Goal: Task Accomplishment & Management: Manage account settings

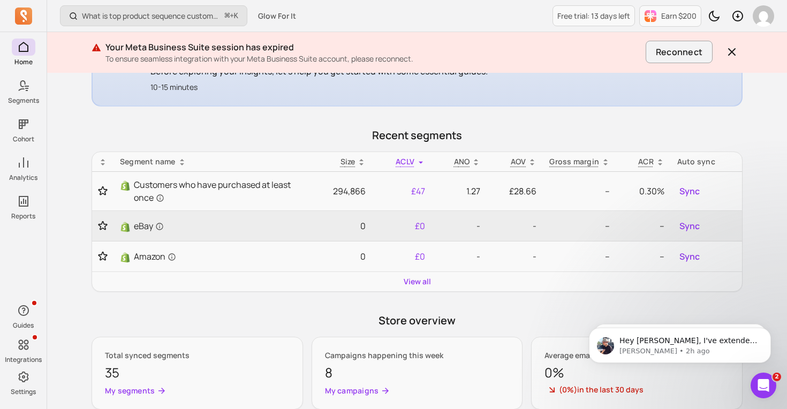
scroll to position [228, 0]
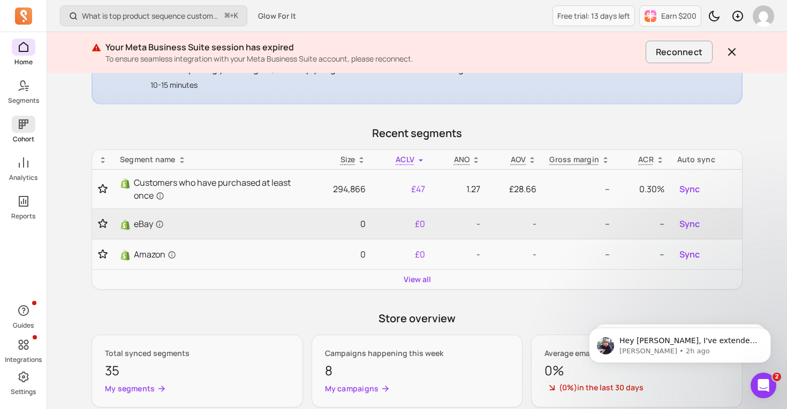
click at [17, 131] on span at bounding box center [24, 124] width 24 height 17
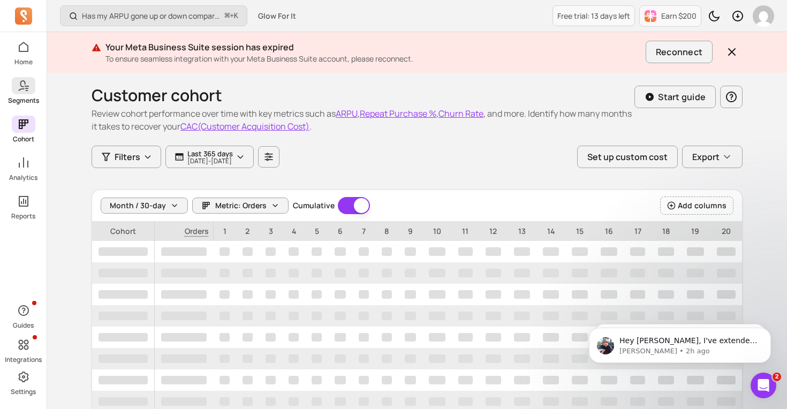
click at [27, 95] on link "Segments" at bounding box center [23, 91] width 47 height 28
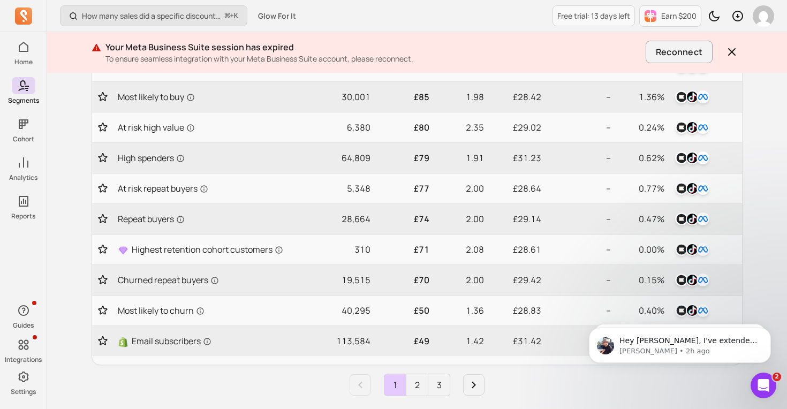
scroll to position [452, 0]
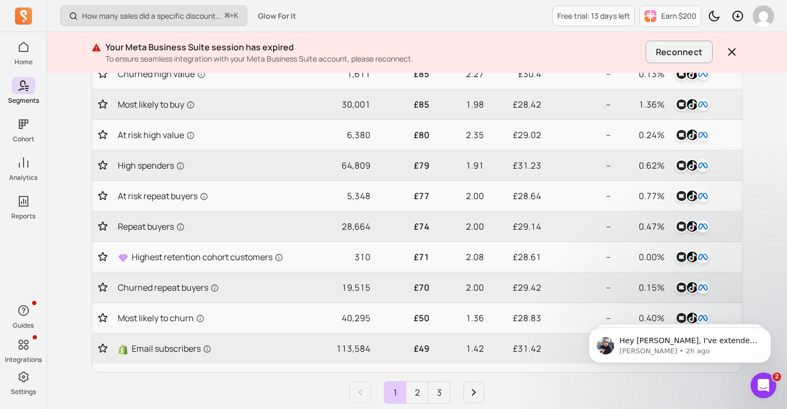
click at [140, 25] on button "How many sales did a specific discount code generate? ⌘ + K" at bounding box center [153, 15] width 187 height 21
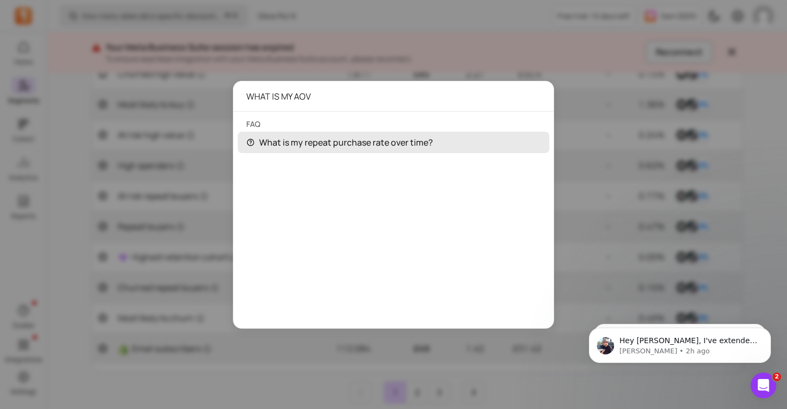
type input "WHAT IS MY AOV"
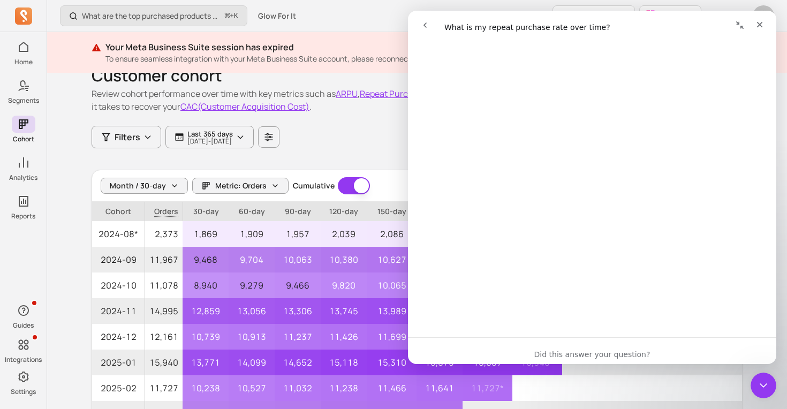
scroll to position [21, 0]
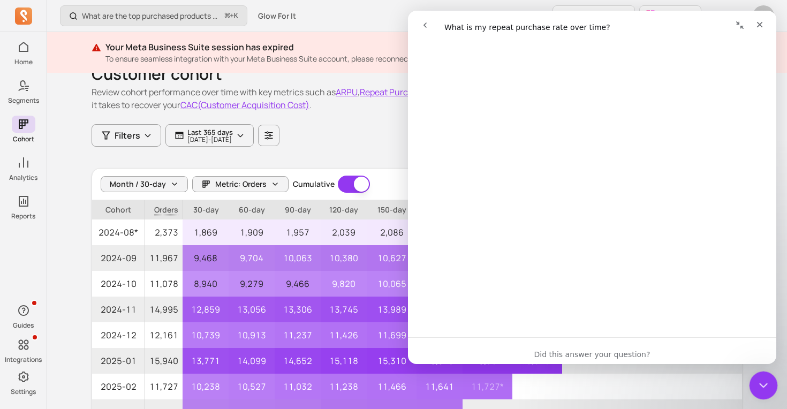
click at [759, 386] on icon "Close Intercom Messenger" at bounding box center [762, 384] width 13 height 13
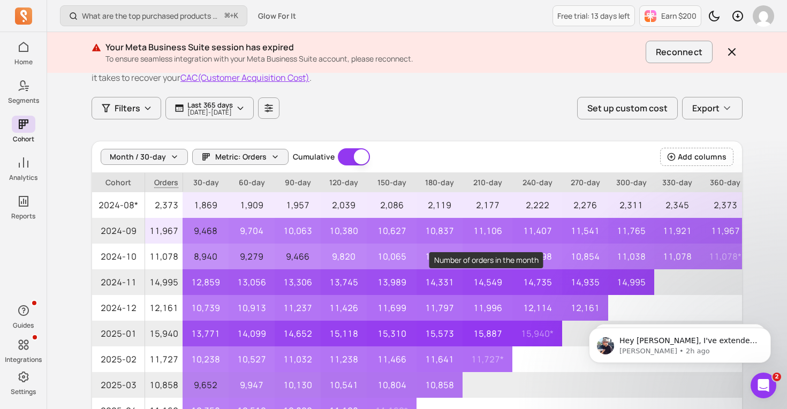
scroll to position [28, 0]
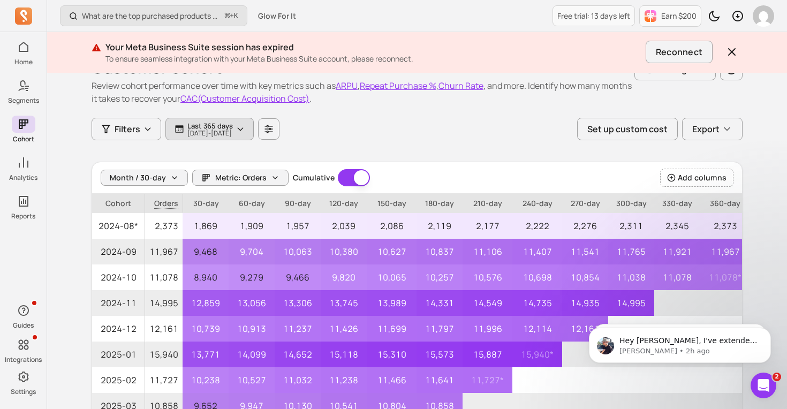
click at [197, 130] on p "[DATE] - [DATE]" at bounding box center [210, 133] width 46 height 6
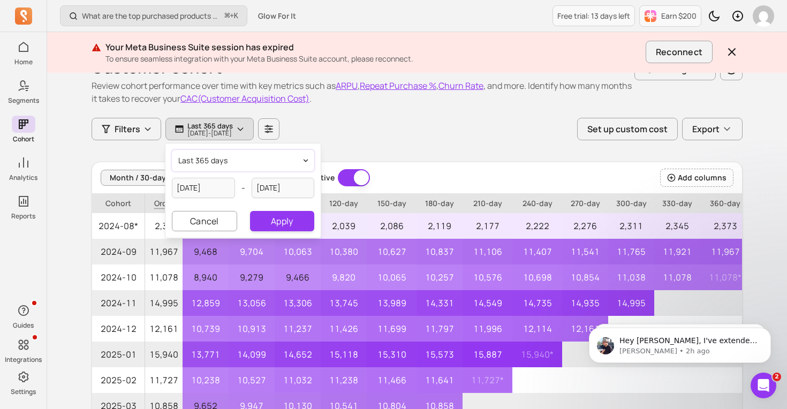
click at [223, 167] on button "last 365 days" at bounding box center [243, 160] width 142 height 21
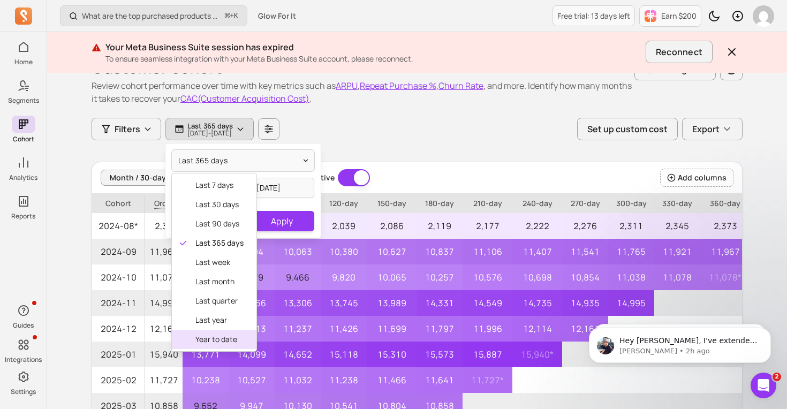
click at [227, 339] on span "year to date" at bounding box center [219, 339] width 48 height 11
type input "[DATE]"
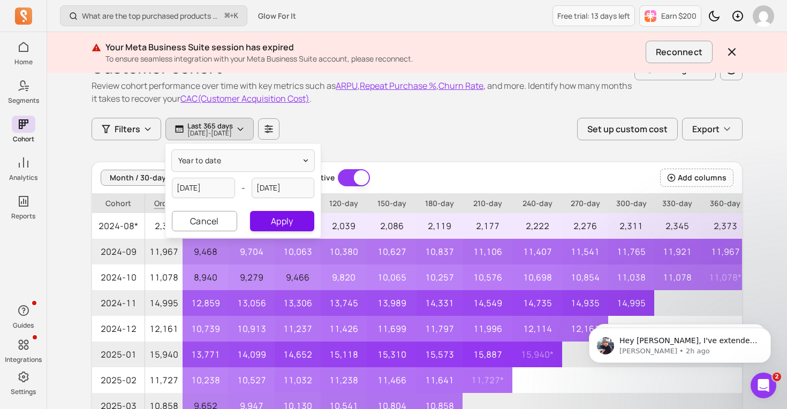
click at [275, 220] on button "Apply" at bounding box center [282, 221] width 64 height 20
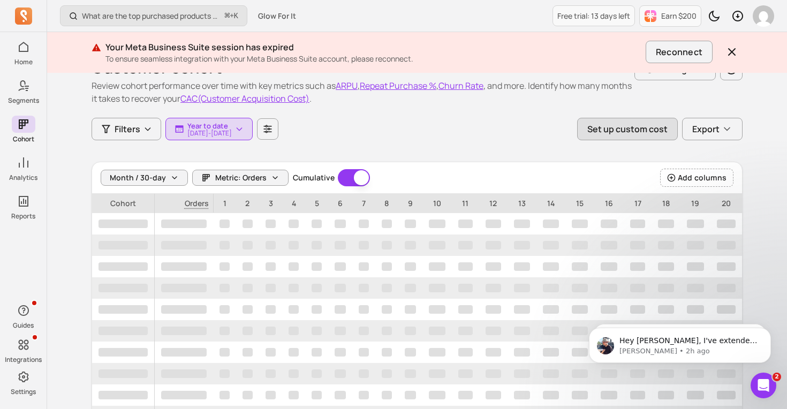
click at [604, 137] on button "Set up custom cost" at bounding box center [627, 129] width 101 height 22
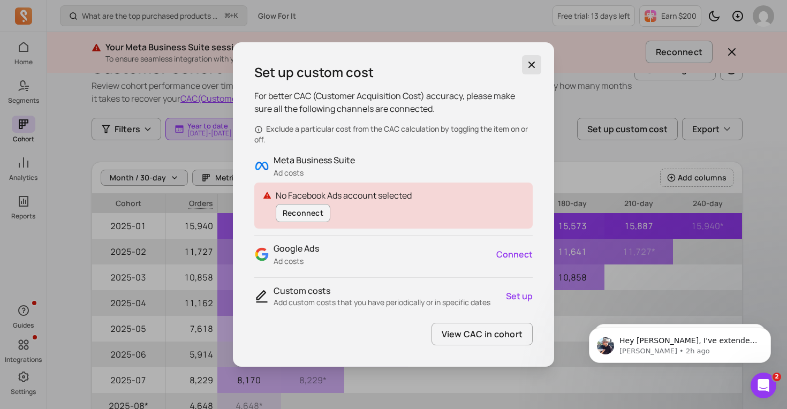
click at [529, 62] on icon "button" at bounding box center [532, 65] width 6 height 6
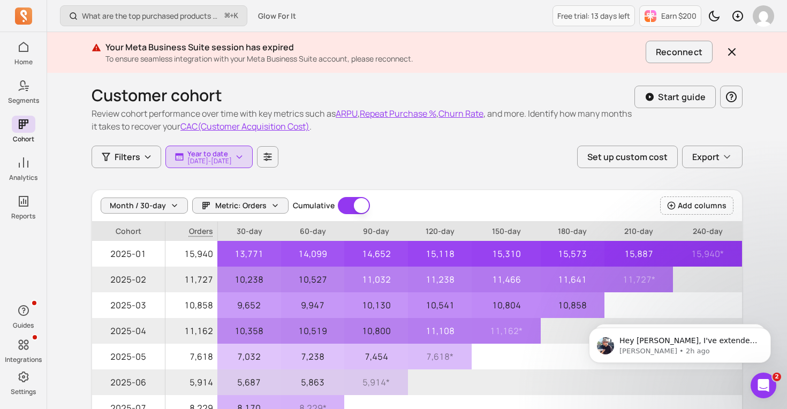
click at [310, 127] on button "CAC(Customer Acquisition Cost)" at bounding box center [244, 126] width 129 height 13
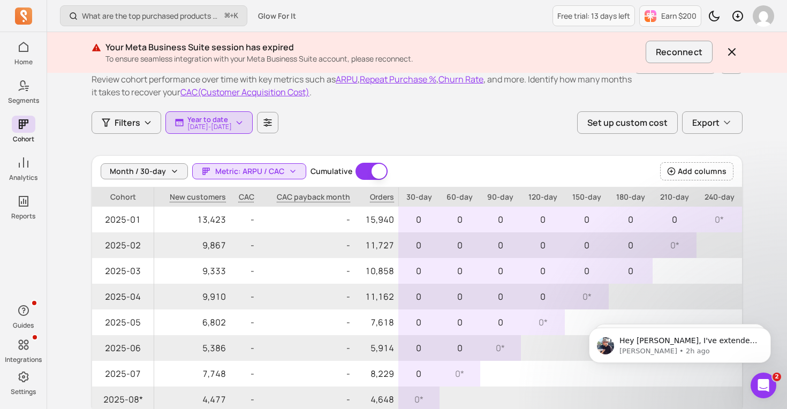
scroll to position [37, 0]
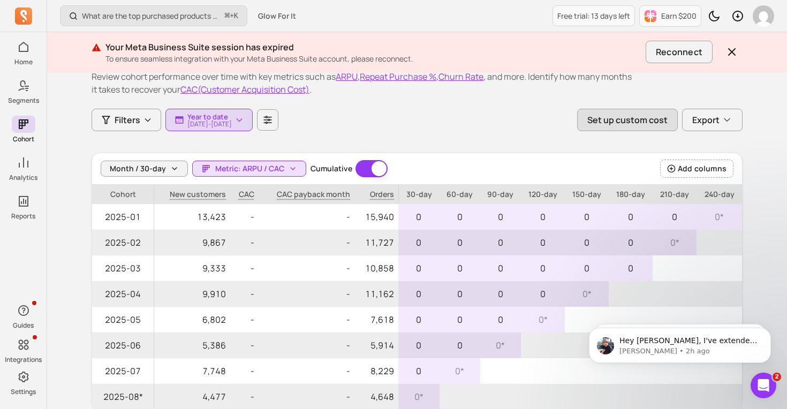
click at [592, 115] on button "Set up custom cost" at bounding box center [627, 120] width 101 height 22
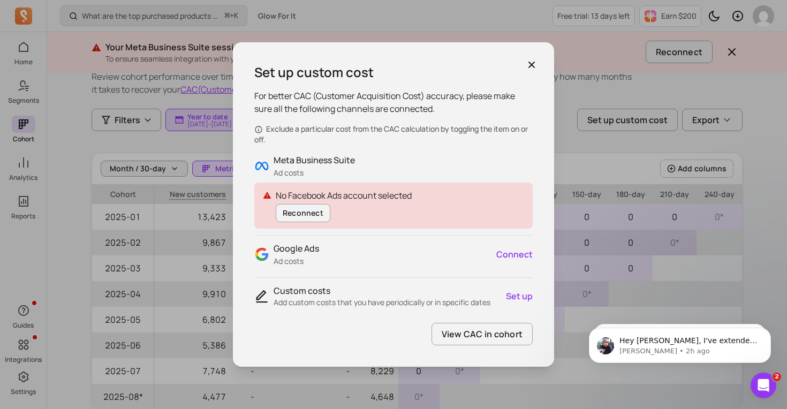
click at [509, 256] on link "Connect" at bounding box center [515, 254] width 36 height 13
click at [319, 212] on link "Reconnect" at bounding box center [303, 213] width 55 height 18
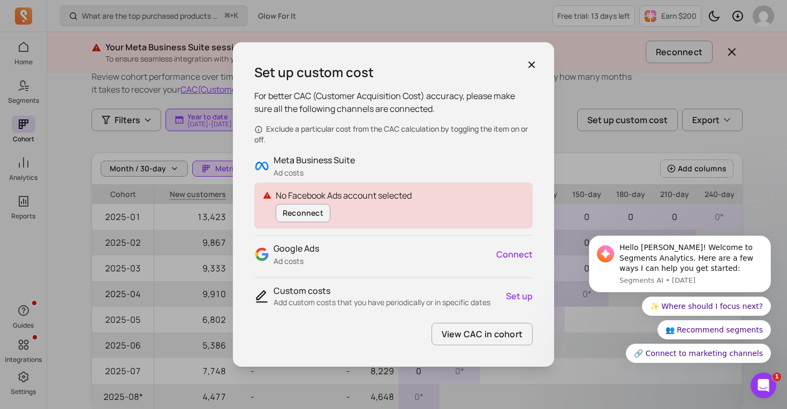
click at [535, 54] on div "Set up custom cost For better CAC (Customer Acquisition Cost) accuracy, please …" at bounding box center [393, 204] width 321 height 325
click at [546, 55] on div "Set up custom cost For better CAC (Customer Acquisition Cost) accuracy, please …" at bounding box center [393, 204] width 321 height 325
click at [533, 60] on icon "button" at bounding box center [532, 64] width 11 height 11
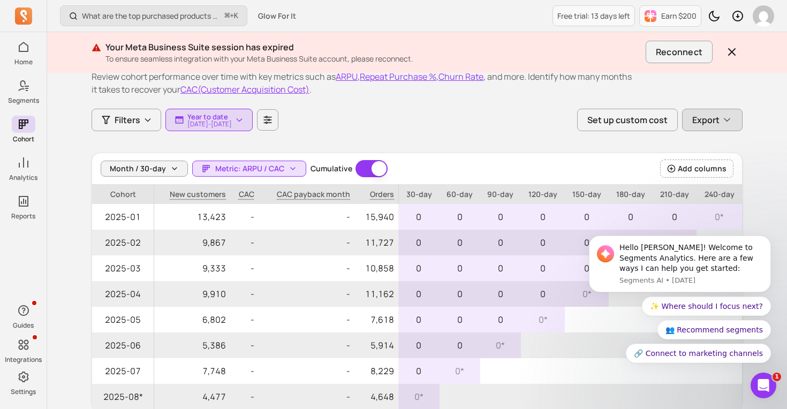
click at [725, 130] on button "Export" at bounding box center [712, 120] width 61 height 22
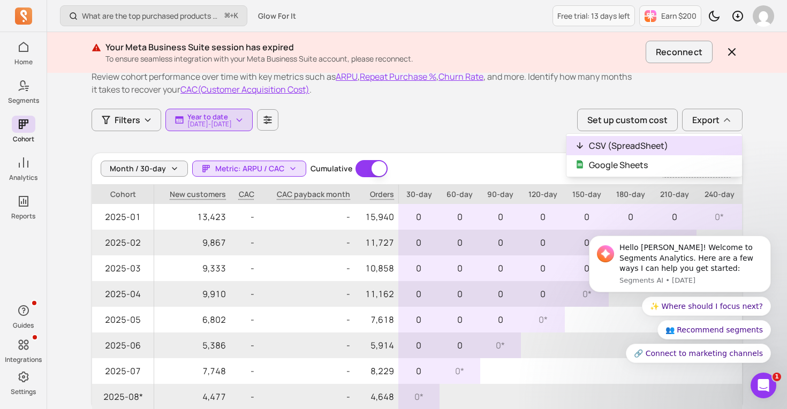
click at [690, 152] on button "CSV (SpreadSheet)" at bounding box center [655, 145] width 176 height 19
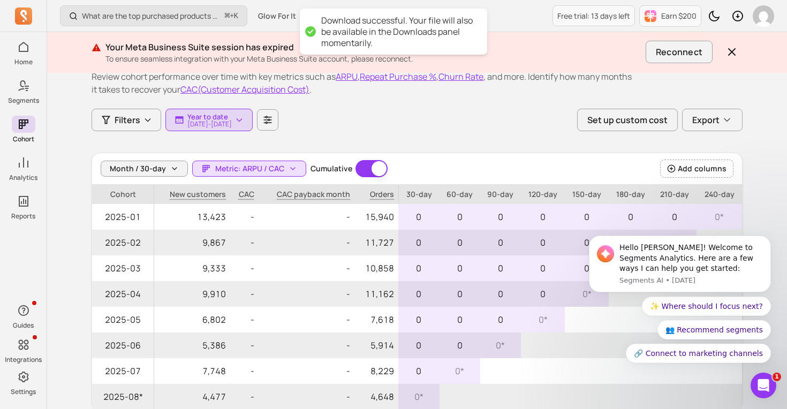
click at [501, 119] on div "Filters Year to date [DATE] - [DATE] Set up custom cost Export" at bounding box center [417, 120] width 651 height 22
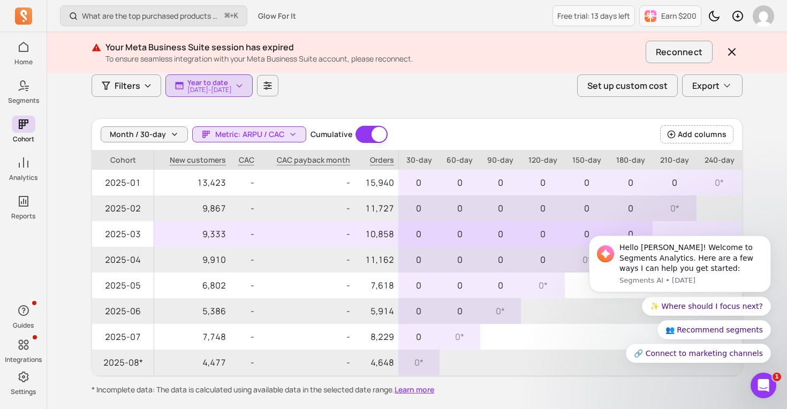
scroll to position [70, 0]
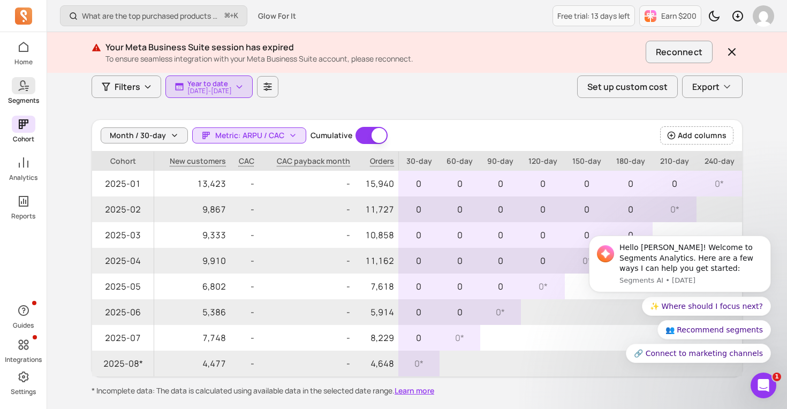
click at [24, 97] on p "Segments" at bounding box center [23, 100] width 31 height 9
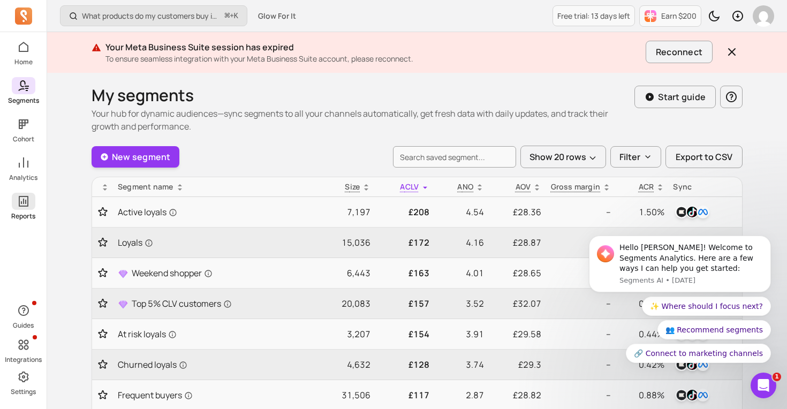
click at [29, 200] on icon at bounding box center [23, 201] width 13 height 13
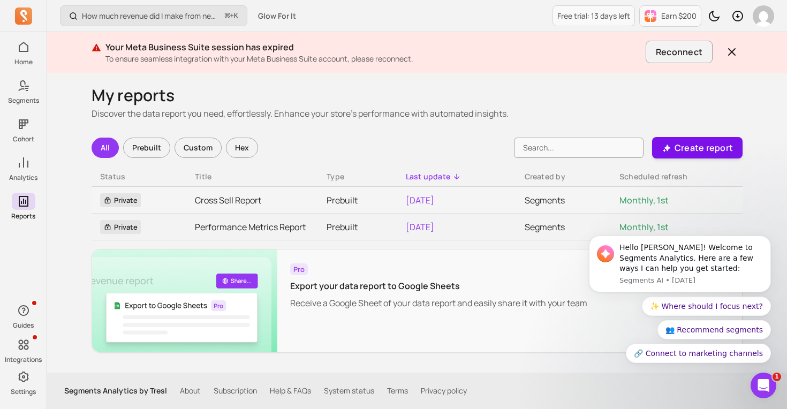
click at [674, 147] on button "Create report" at bounding box center [697, 147] width 91 height 21
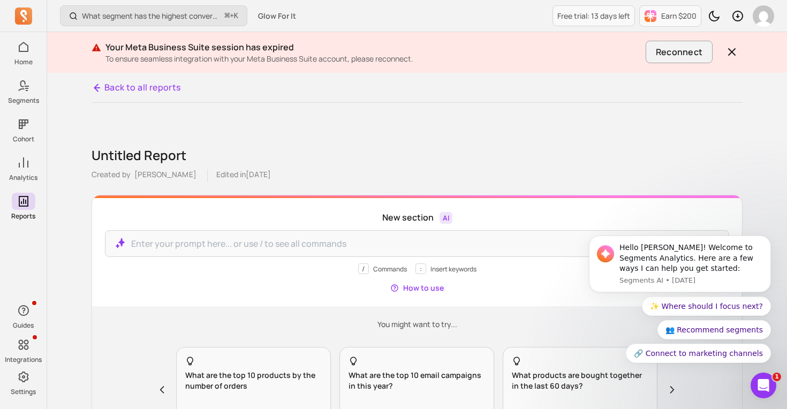
scroll to position [95, 0]
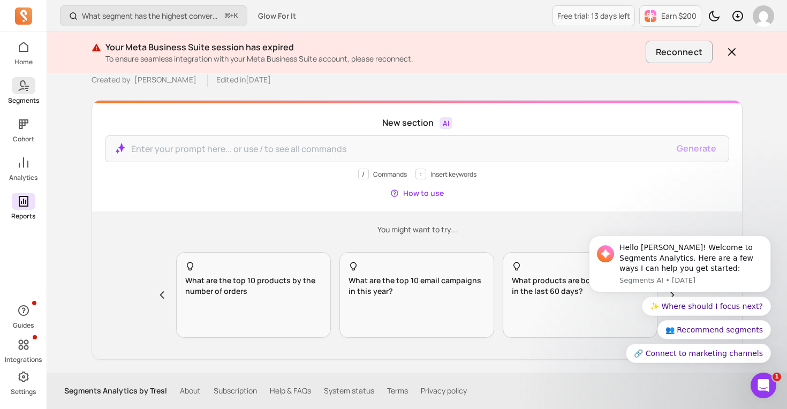
click at [28, 86] on icon at bounding box center [27, 86] width 4 height 1
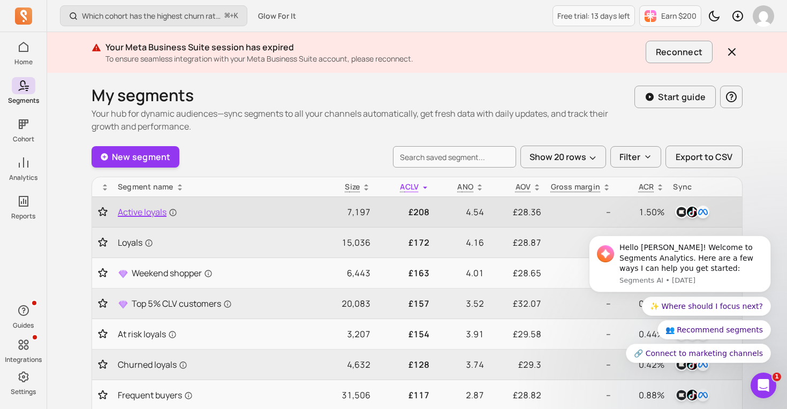
click at [147, 213] on span "Active loyals" at bounding box center [147, 212] width 59 height 13
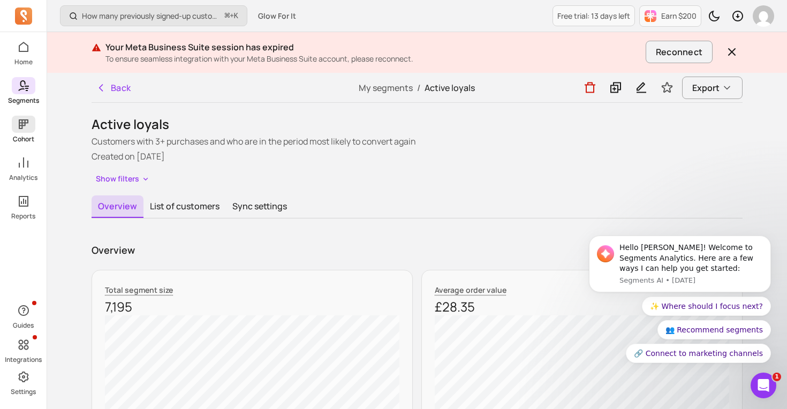
click at [20, 135] on p "Cohort" at bounding box center [23, 139] width 21 height 9
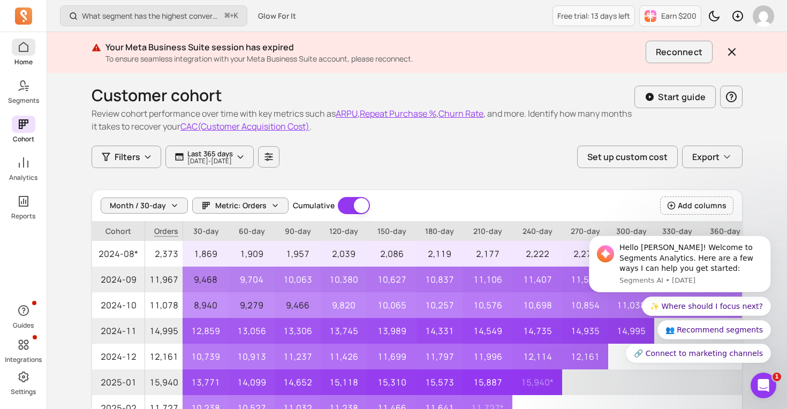
click at [21, 58] on p "Home" at bounding box center [23, 62] width 18 height 9
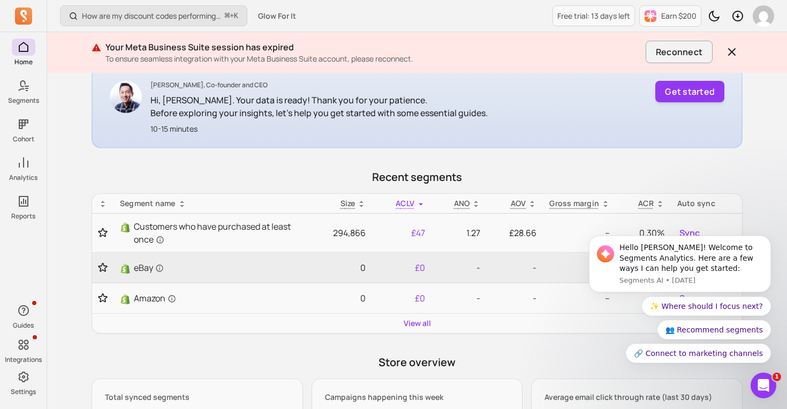
scroll to position [237, 0]
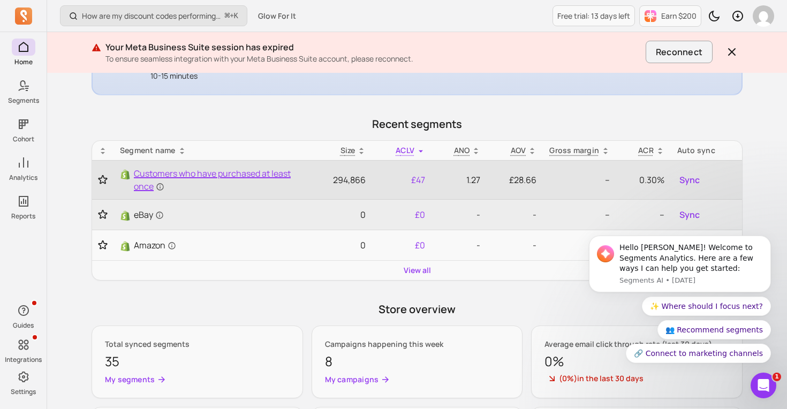
click at [145, 168] on span "Customers who have purchased at least once" at bounding box center [218, 180] width 168 height 26
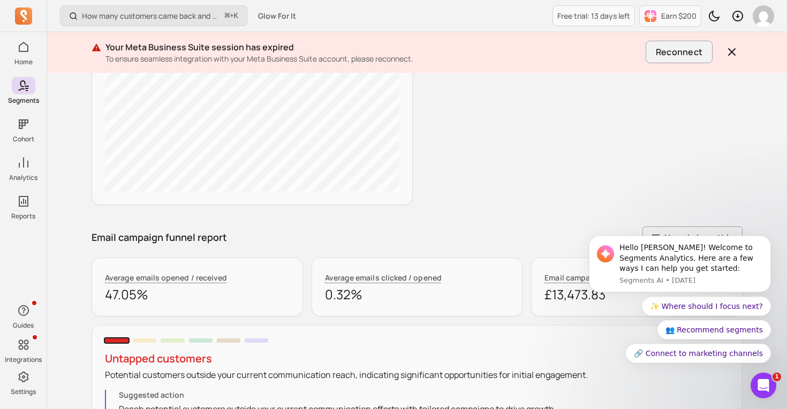
scroll to position [580, 0]
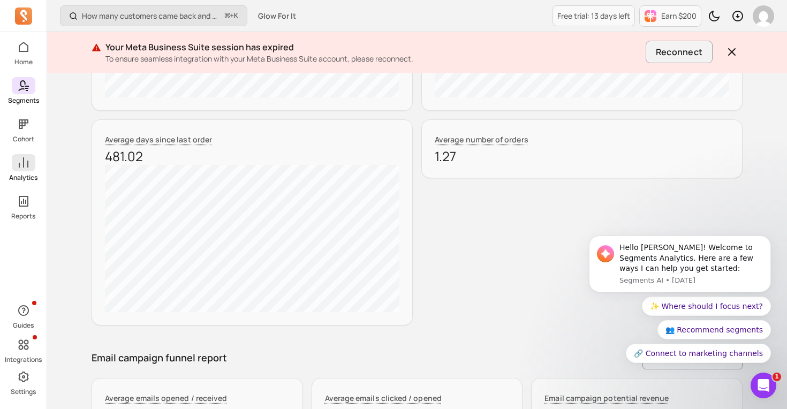
click at [24, 169] on span at bounding box center [24, 162] width 24 height 17
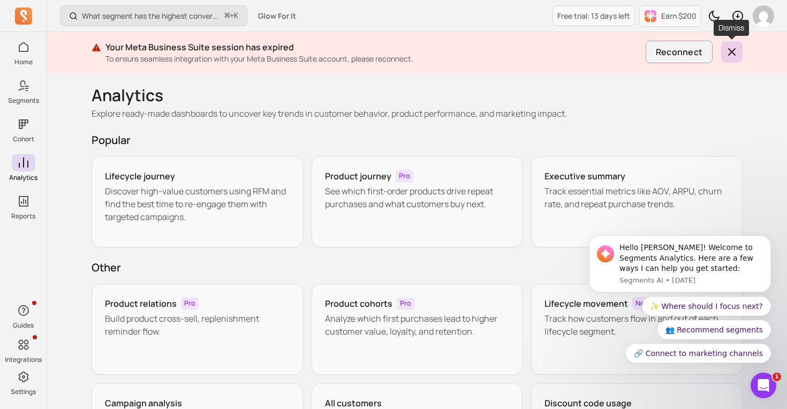
click at [727, 51] on icon "button" at bounding box center [732, 52] width 13 height 13
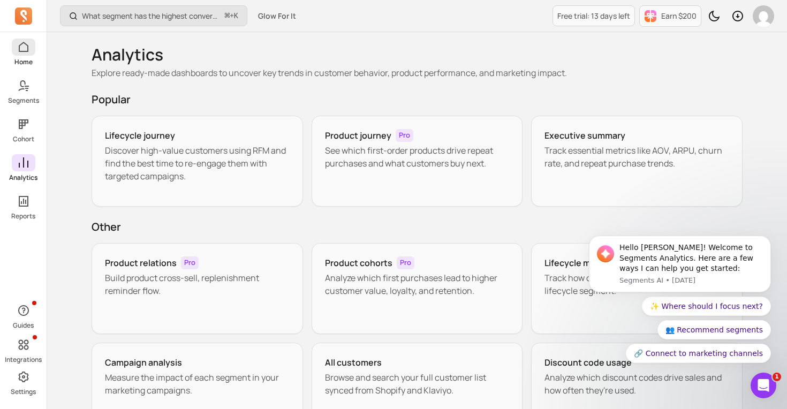
click at [28, 56] on link "Home" at bounding box center [23, 53] width 47 height 28
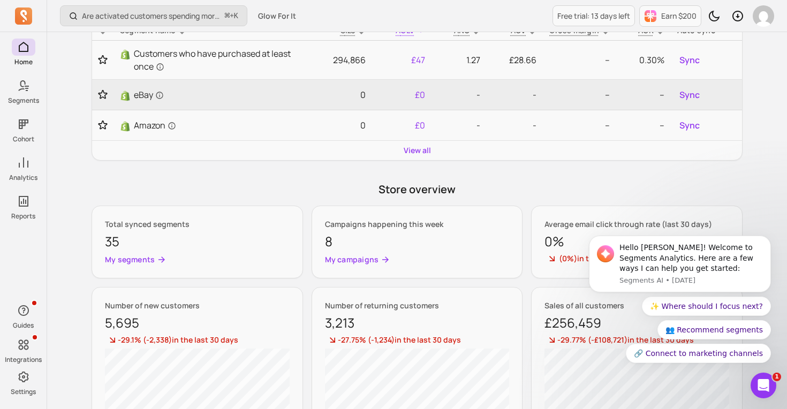
scroll to position [313, 0]
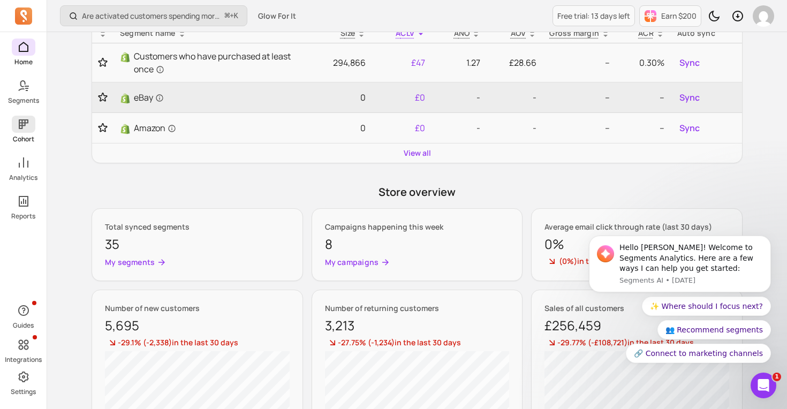
click at [25, 137] on p "Cohort" at bounding box center [23, 139] width 21 height 9
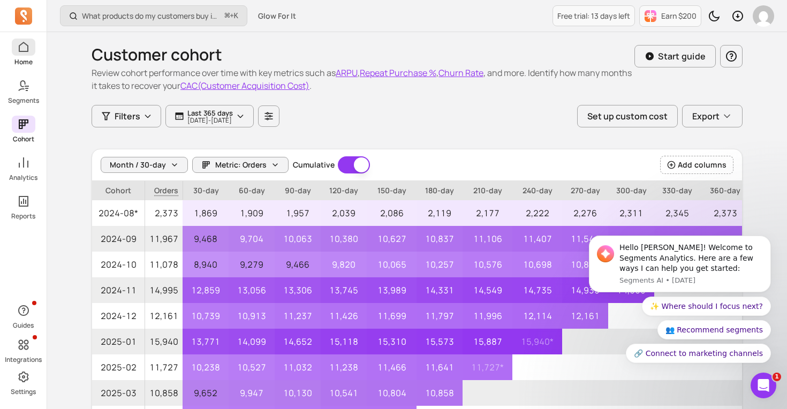
click at [27, 54] on span at bounding box center [24, 47] width 24 height 17
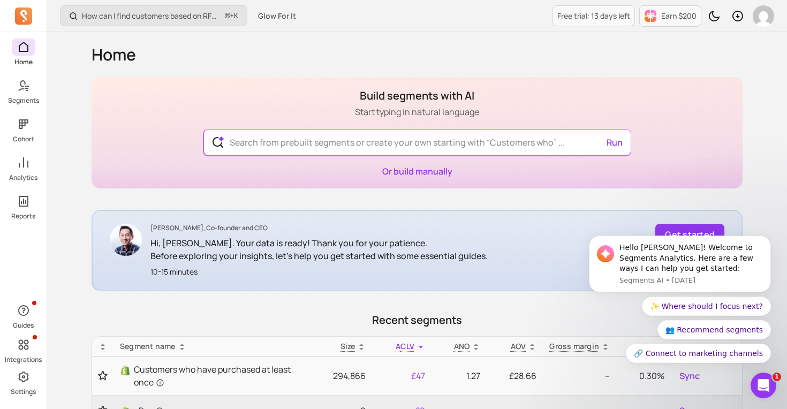
click at [22, 16] on icon at bounding box center [23, 15] width 6 height 11
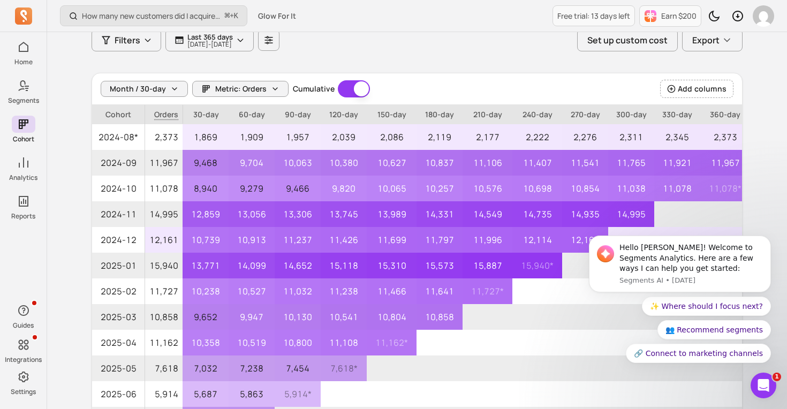
scroll to position [9, 0]
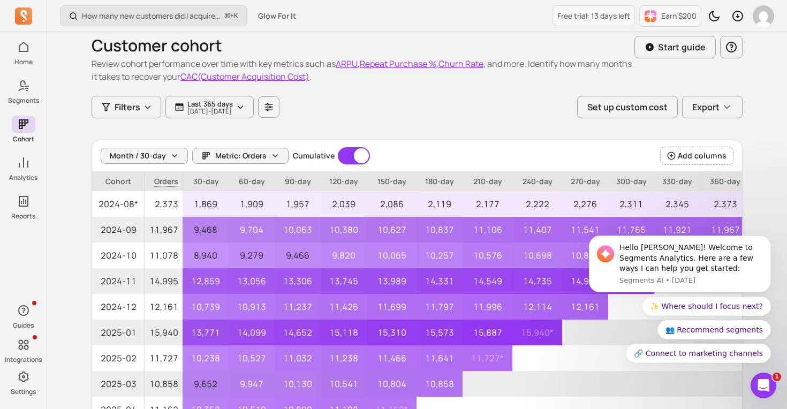
click at [388, 65] on button "Repeat Purchase %" at bounding box center [398, 63] width 77 height 13
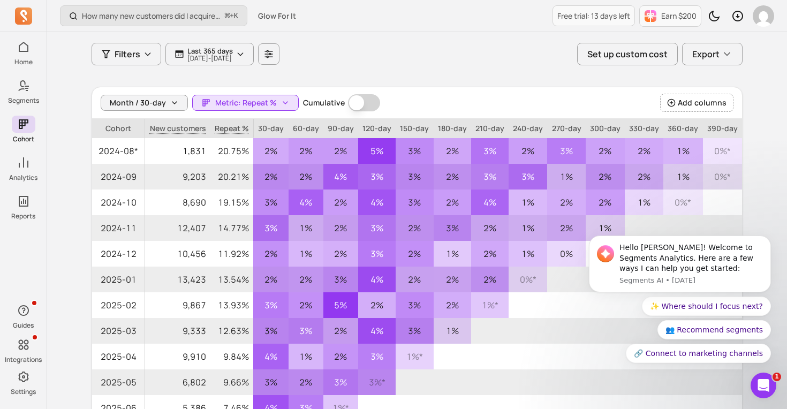
scroll to position [63, 0]
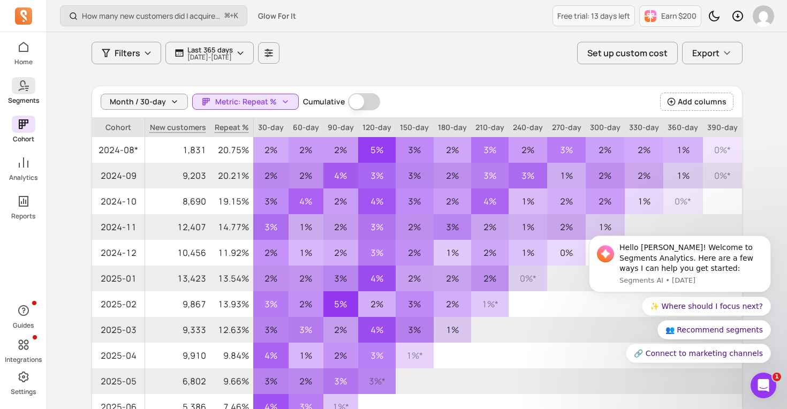
click at [21, 92] on span at bounding box center [24, 85] width 24 height 17
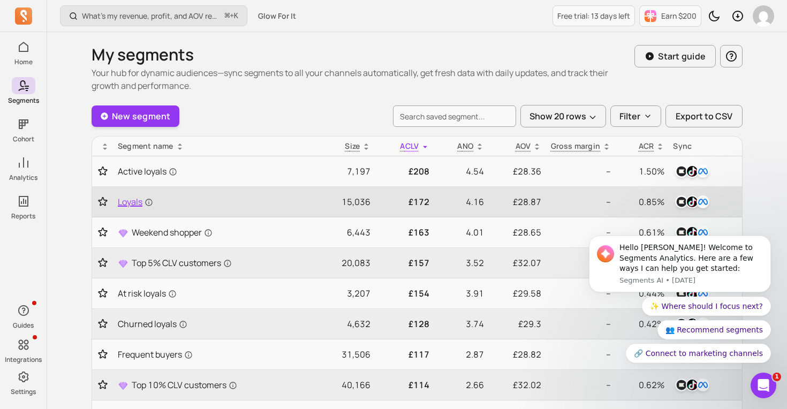
click at [122, 201] on span "Loyals" at bounding box center [135, 201] width 35 height 13
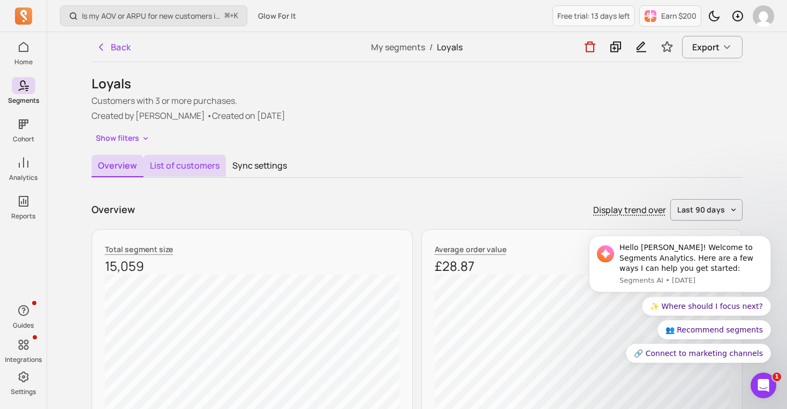
click at [165, 170] on button "List of customers" at bounding box center [185, 166] width 82 height 22
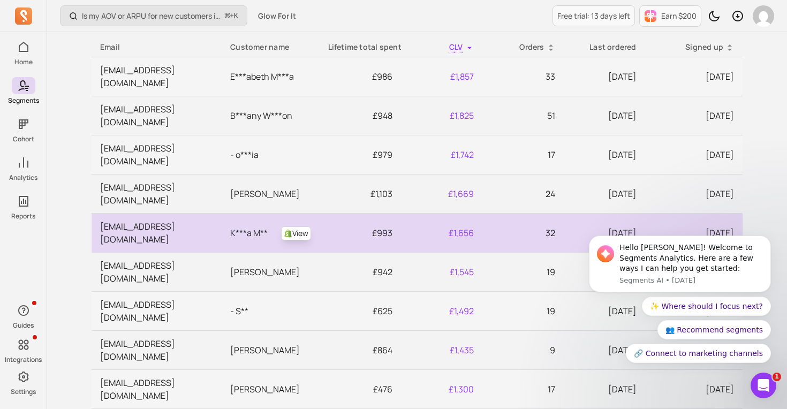
scroll to position [194, 0]
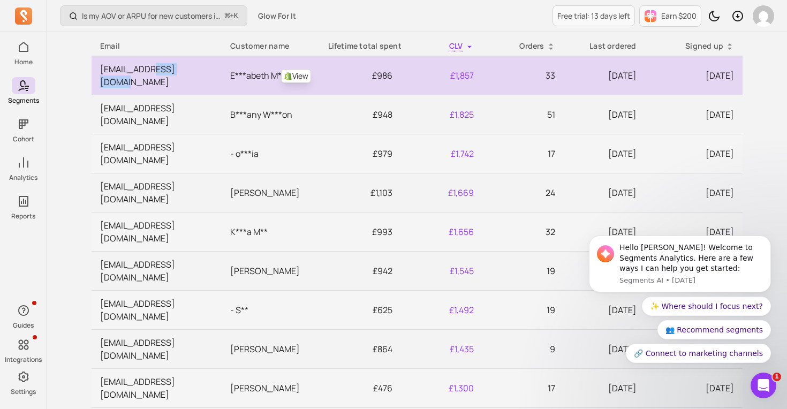
drag, startPoint x: 208, startPoint y: 72, endPoint x: 154, endPoint y: 72, distance: 53.6
click at [154, 72] on td "[EMAIL_ADDRESS][DOMAIN_NAME]" at bounding box center [157, 75] width 130 height 39
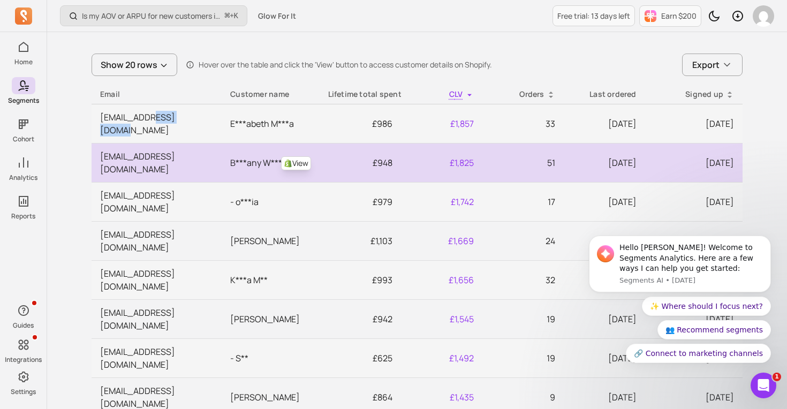
scroll to position [144, 0]
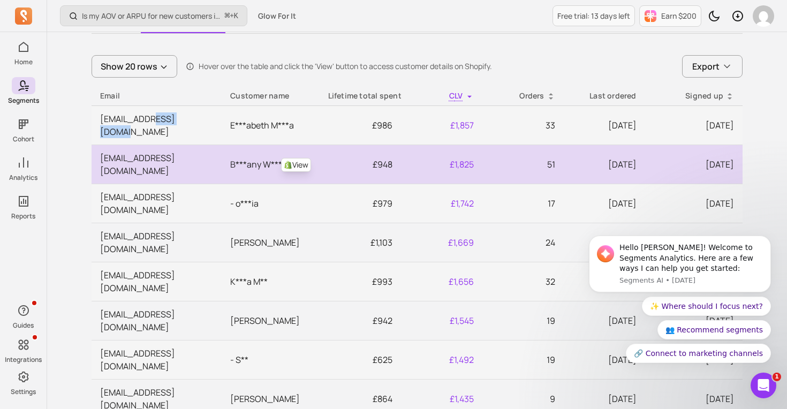
click at [296, 158] on link "View" at bounding box center [296, 165] width 30 height 14
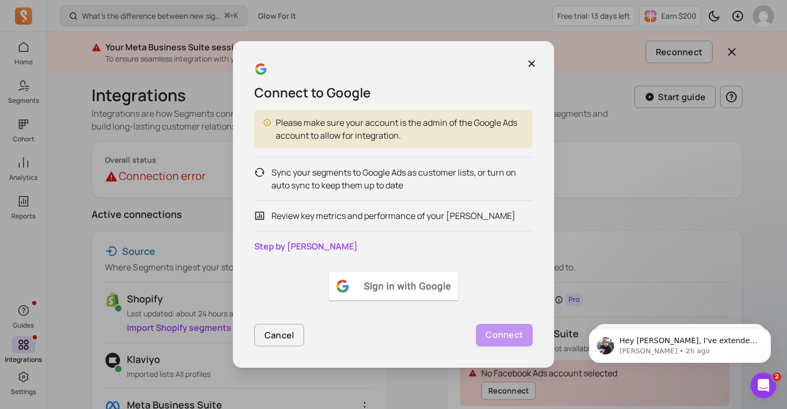
click at [379, 288] on img at bounding box center [394, 286] width 134 height 32
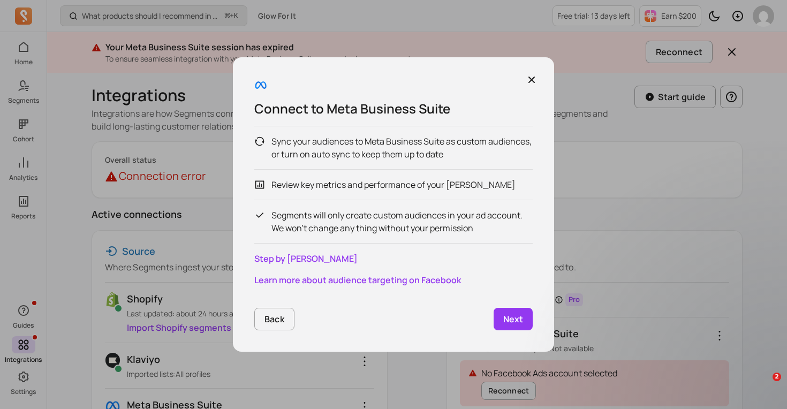
click at [504, 318] on p "Next" at bounding box center [513, 319] width 20 height 13
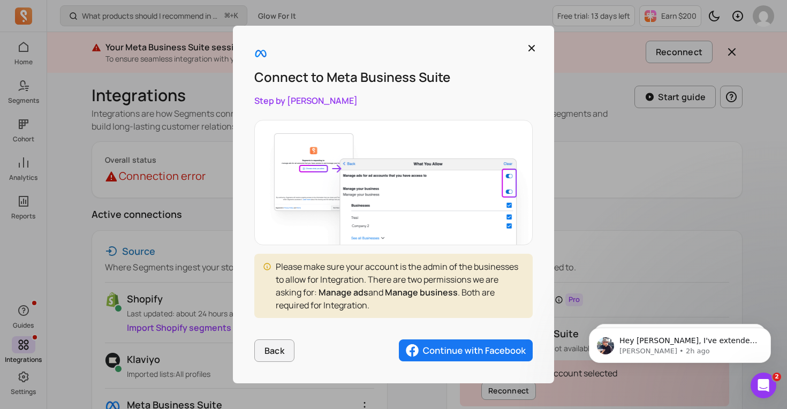
click at [484, 351] on img "button" at bounding box center [466, 351] width 134 height 22
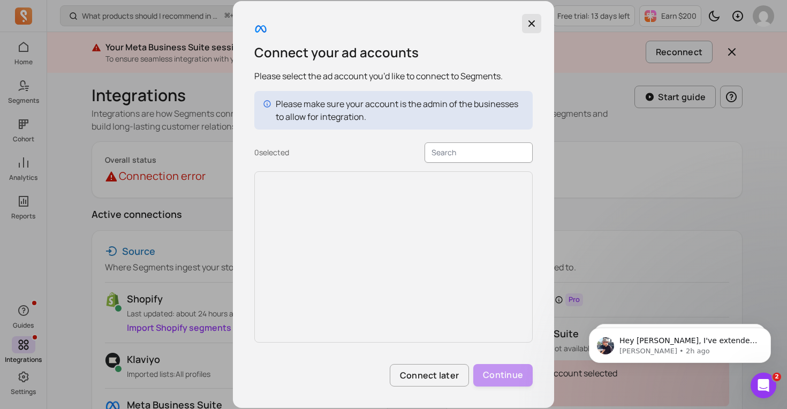
click at [532, 25] on icon "button" at bounding box center [532, 23] width 11 height 11
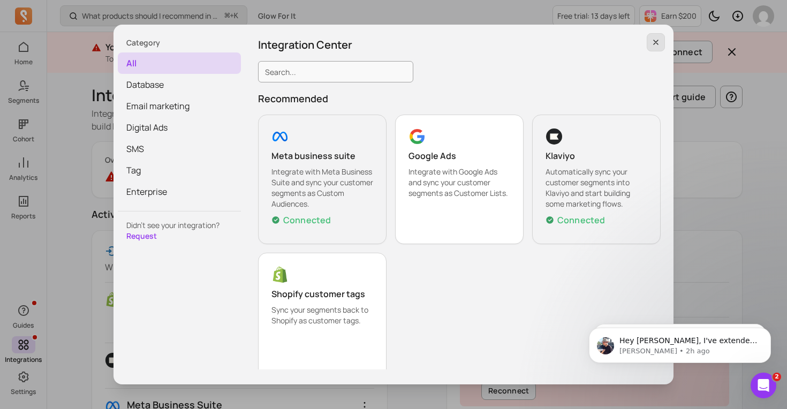
click at [658, 40] on icon "button" at bounding box center [656, 42] width 9 height 9
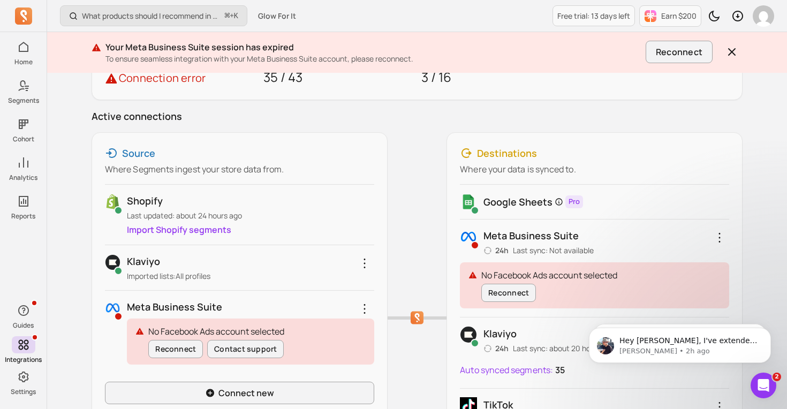
scroll to position [133, 0]
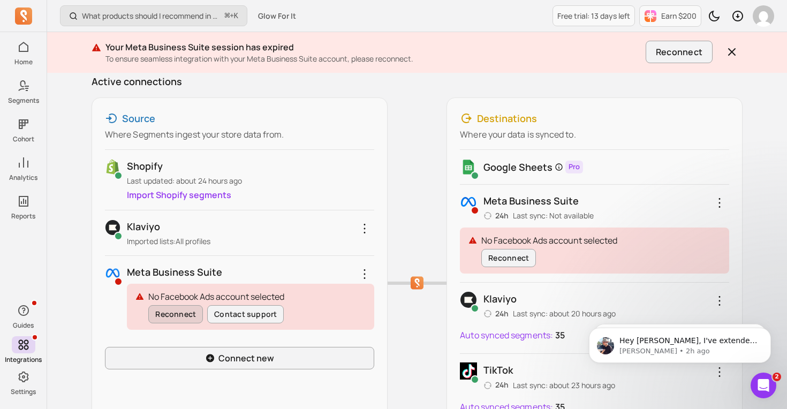
click at [183, 323] on button "Reconnect" at bounding box center [175, 314] width 55 height 18
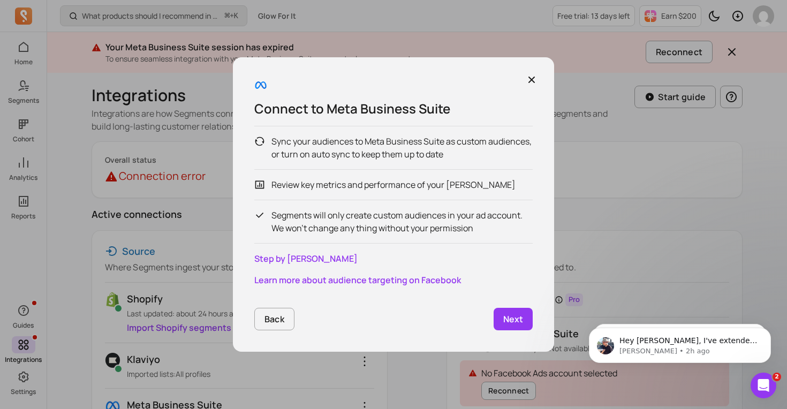
click at [502, 318] on link "Next" at bounding box center [513, 319] width 39 height 22
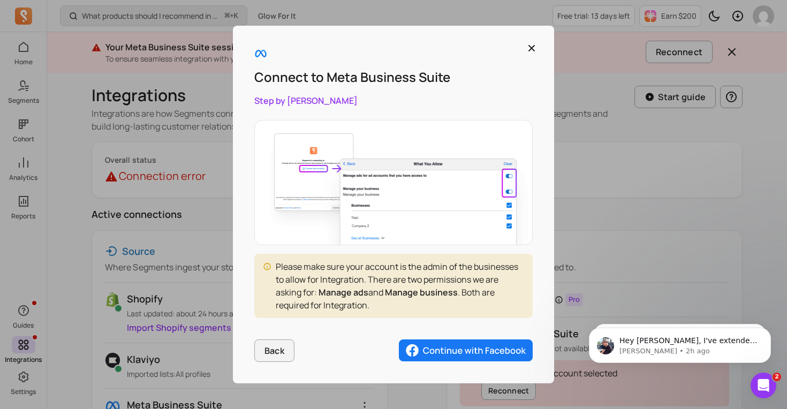
click at [467, 353] on img "button" at bounding box center [466, 351] width 134 height 22
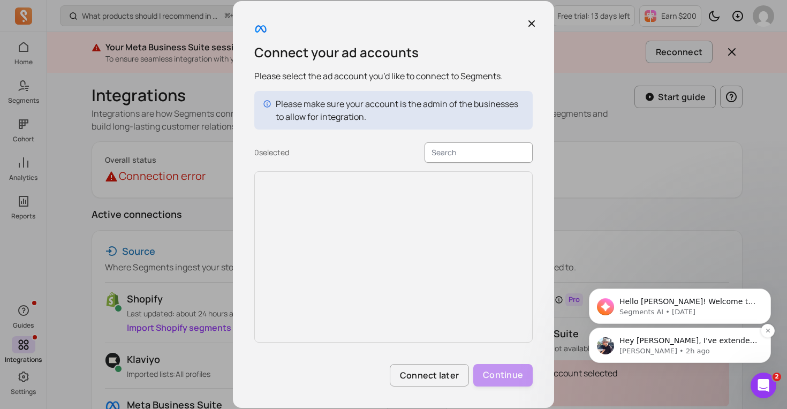
click at [641, 350] on p "[PERSON_NAME] • 2h ago" at bounding box center [689, 352] width 138 height 10
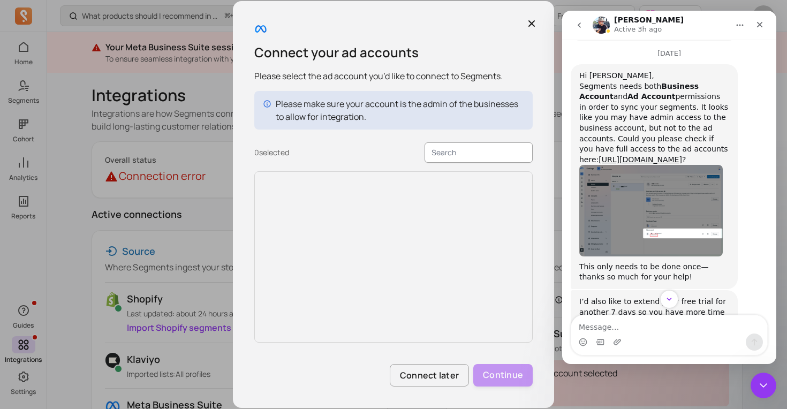
scroll to position [1944, 0]
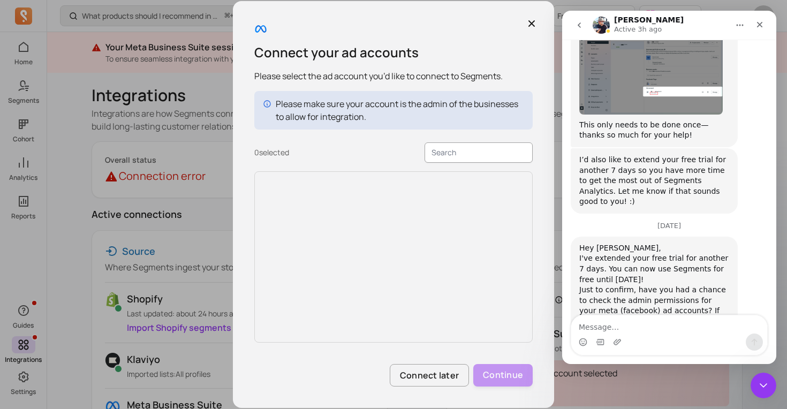
click at [634, 333] on textarea "Message…" at bounding box center [669, 324] width 196 height 18
type textarea "Still cant get access to FB"
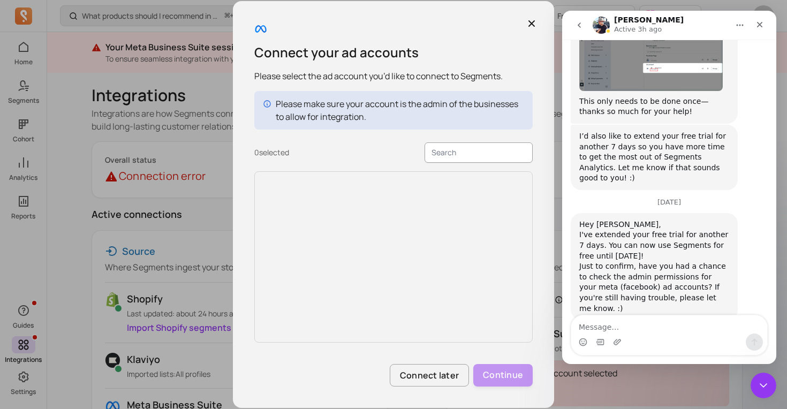
scroll to position [1976, 0]
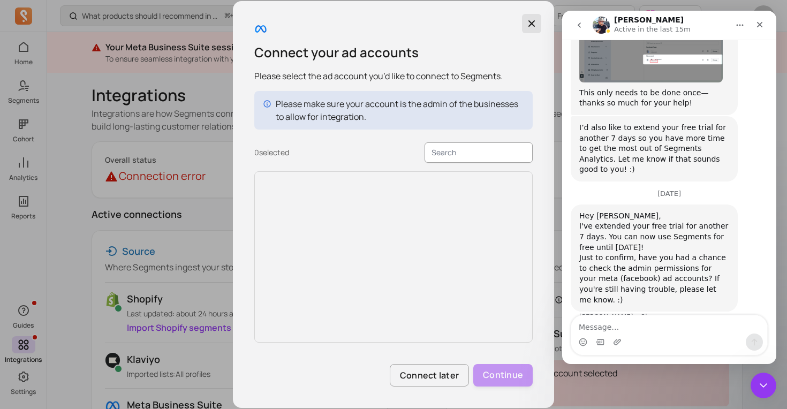
click at [533, 21] on icon "button" at bounding box center [532, 23] width 11 height 11
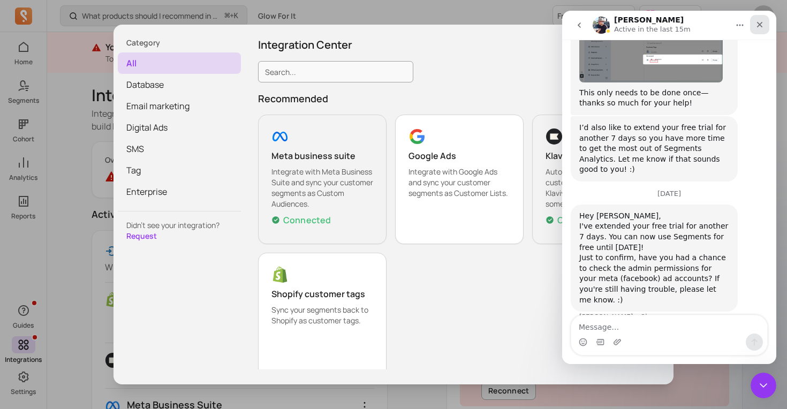
click at [753, 27] on div "Close" at bounding box center [759, 24] width 19 height 19
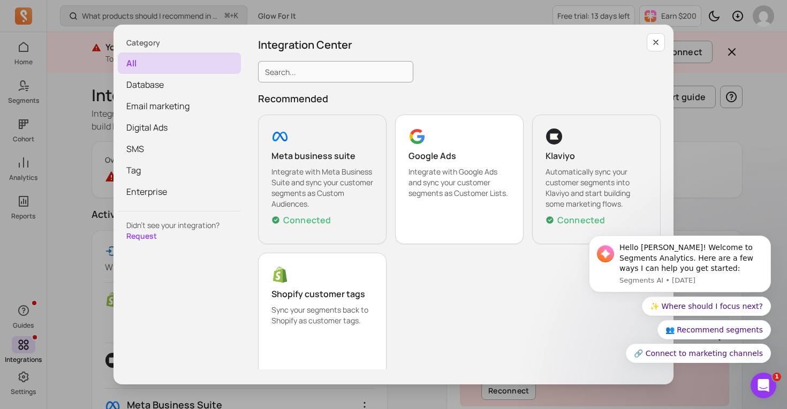
scroll to position [1976, 0]
click at [657, 43] on icon "button" at bounding box center [656, 42] width 4 height 4
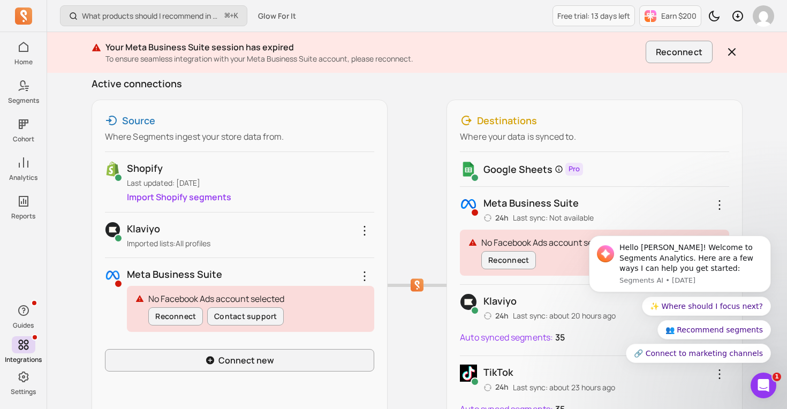
scroll to position [105, 0]
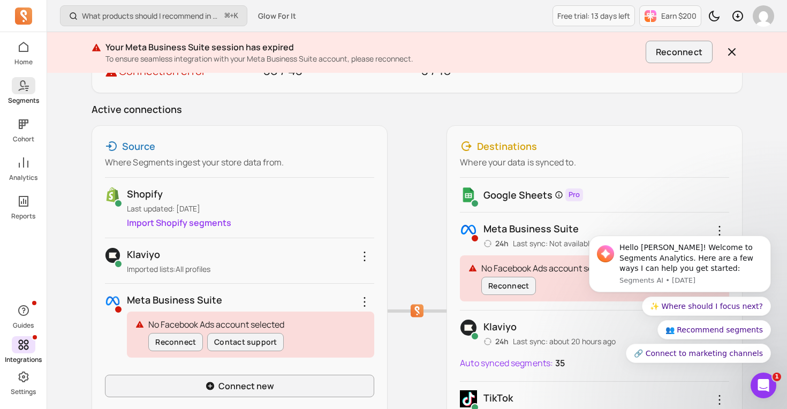
click at [25, 85] on icon at bounding box center [23, 85] width 13 height 13
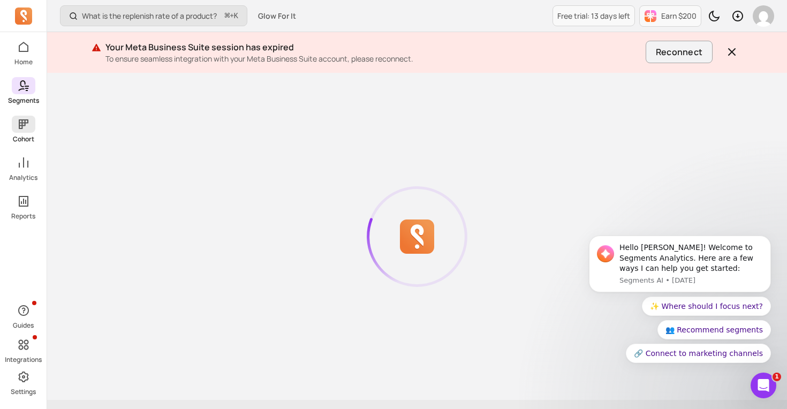
click at [21, 126] on icon at bounding box center [24, 124] width 10 height 10
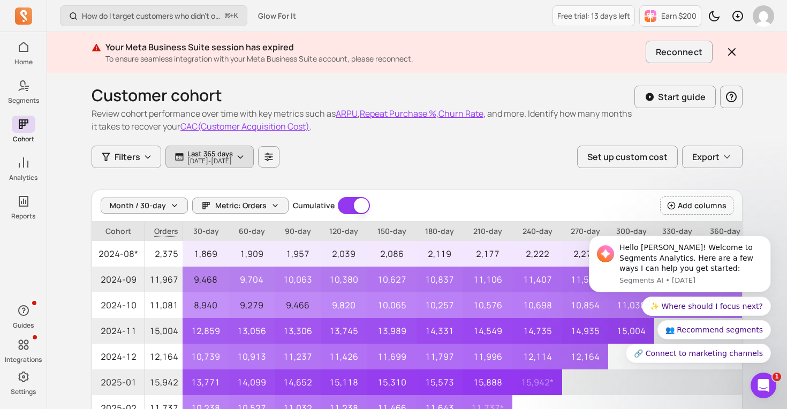
click at [215, 160] on p "[DATE] - [DATE]" at bounding box center [210, 161] width 46 height 6
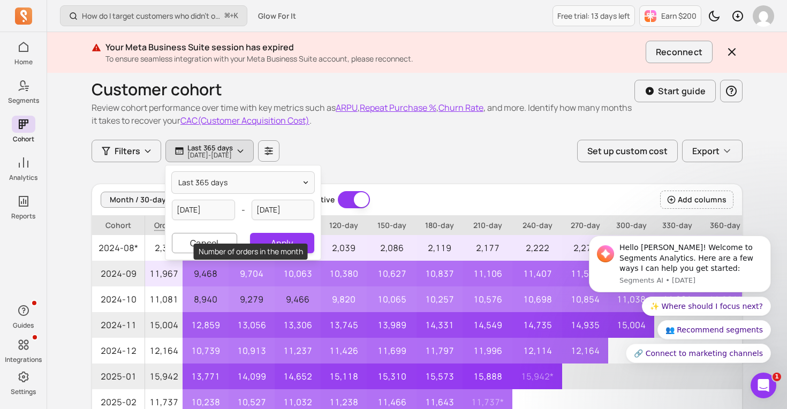
scroll to position [9, 0]
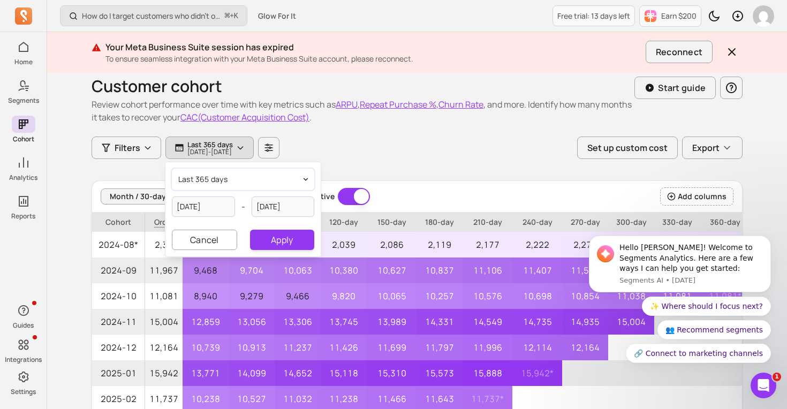
click at [215, 179] on span "last 365 days" at bounding box center [202, 179] width 49 height 11
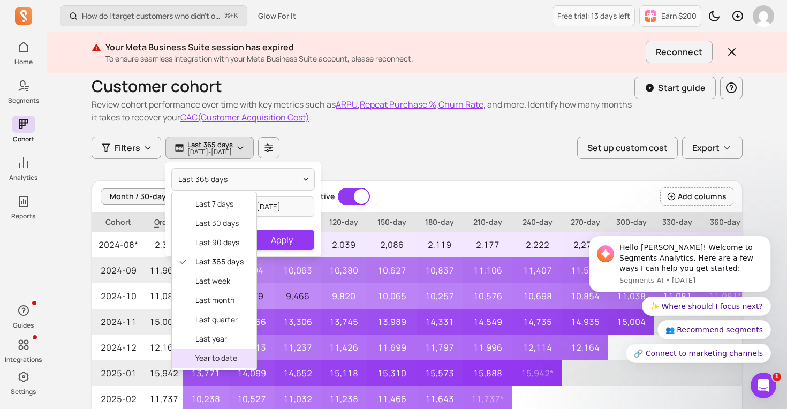
click at [216, 355] on span "year to date" at bounding box center [219, 358] width 48 height 11
type input "[DATE]"
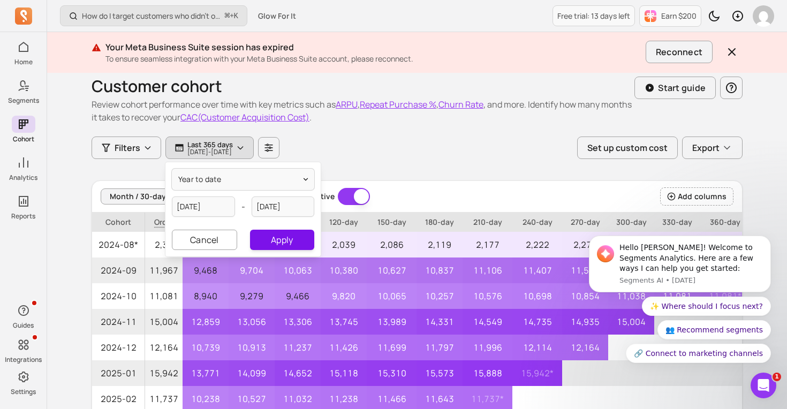
click at [295, 244] on button "Apply" at bounding box center [282, 240] width 64 height 20
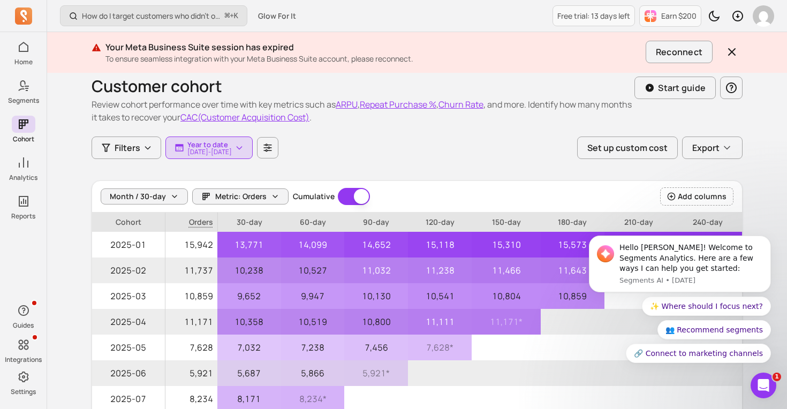
click at [295, 117] on button "CAC(Customer Acquisition Cost)" at bounding box center [244, 117] width 129 height 13
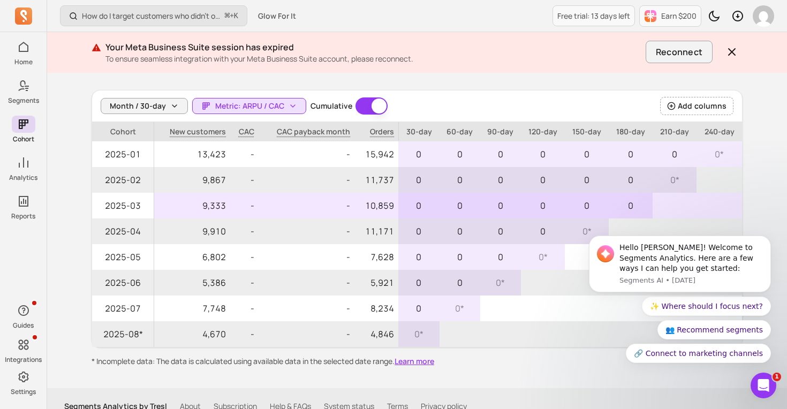
scroll to position [115, 0]
